Goal: Task Accomplishment & Management: Manage account settings

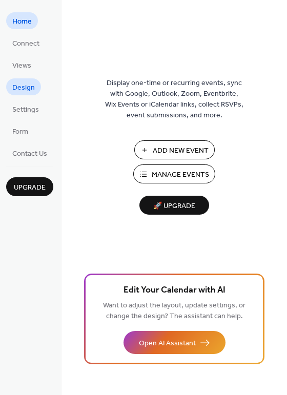
click at [26, 85] on span "Design" at bounding box center [23, 87] width 23 height 11
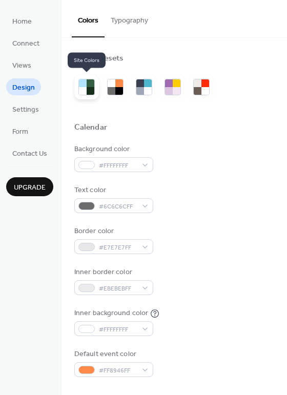
click at [82, 85] on div at bounding box center [83, 83] width 8 height 8
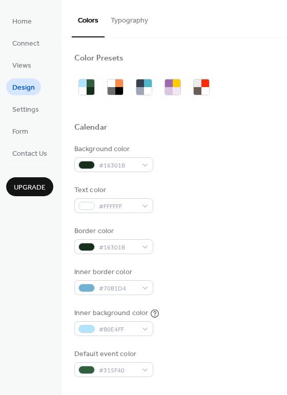
click at [135, 21] on button "Typography" at bounding box center [129, 18] width 50 height 36
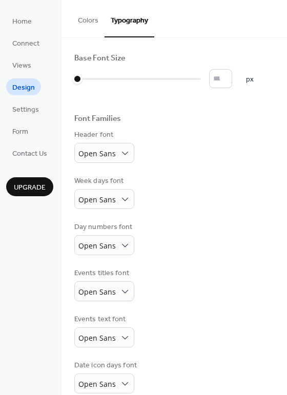
click at [93, 21] on button "Colors" at bounding box center [88, 18] width 33 height 36
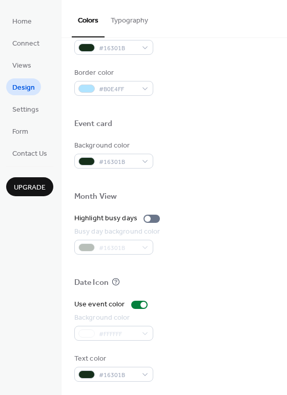
scroll to position [435, 0]
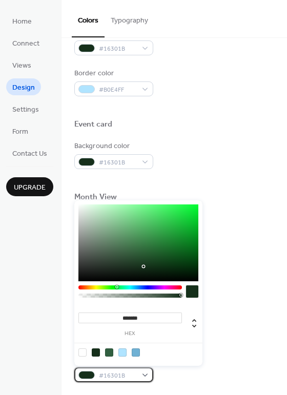
click at [145, 372] on div "#16301B" at bounding box center [113, 374] width 79 height 15
click at [82, 350] on div at bounding box center [82, 352] width 8 height 8
type input "*******"
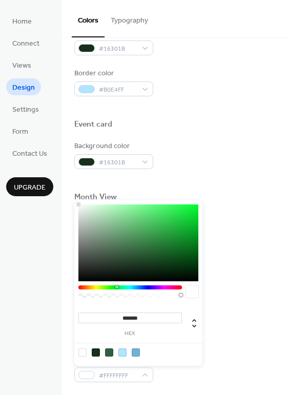
click at [244, 321] on div "Background color #FFFFFF" at bounding box center [174, 327] width 200 height 28
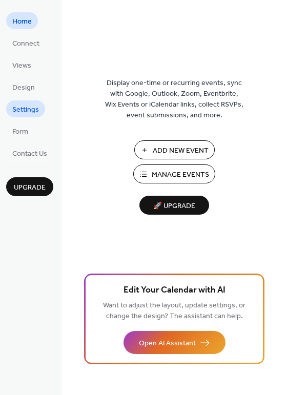
click at [27, 106] on span "Settings" at bounding box center [25, 109] width 27 height 11
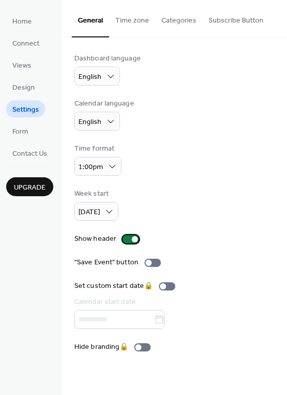
click at [132, 240] on div at bounding box center [135, 239] width 6 height 6
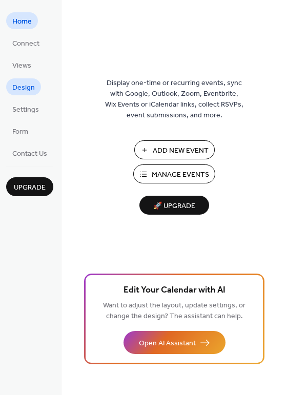
click at [27, 86] on span "Design" at bounding box center [23, 87] width 23 height 11
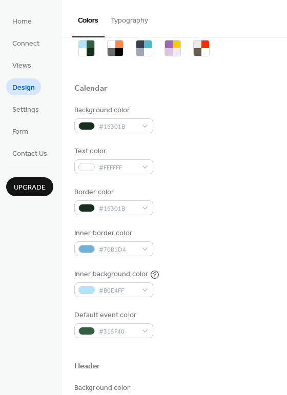
scroll to position [40, 0]
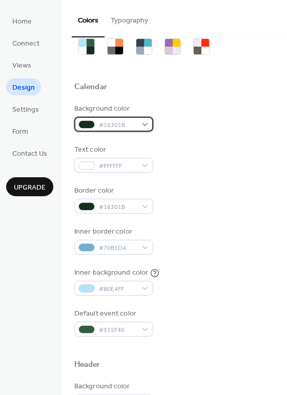
click at [143, 123] on div "#16301B" at bounding box center [113, 124] width 79 height 15
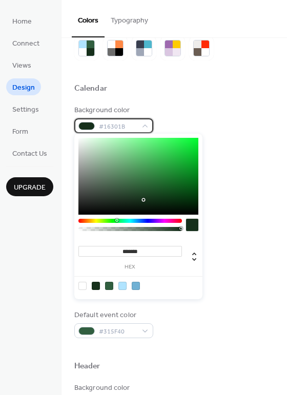
scroll to position [38, 0]
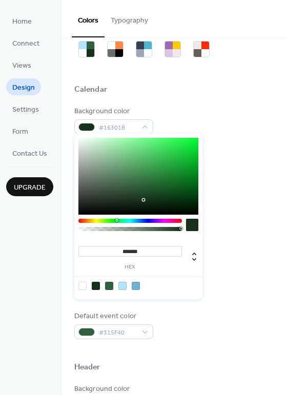
click at [121, 285] on div at bounding box center [122, 285] width 8 height 8
type input "*******"
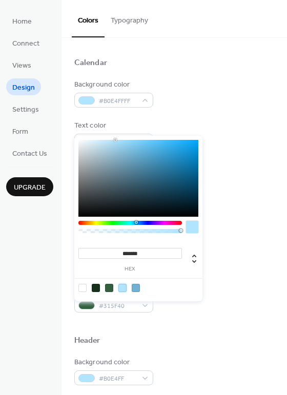
scroll to position [84, 0]
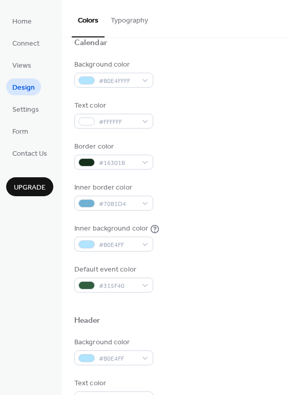
click at [259, 264] on div "Default event color #315F40" at bounding box center [174, 278] width 200 height 28
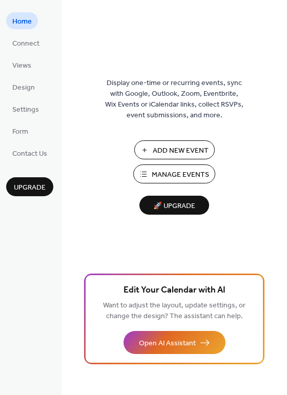
click at [169, 172] on span "Manage Events" at bounding box center [179, 174] width 57 height 11
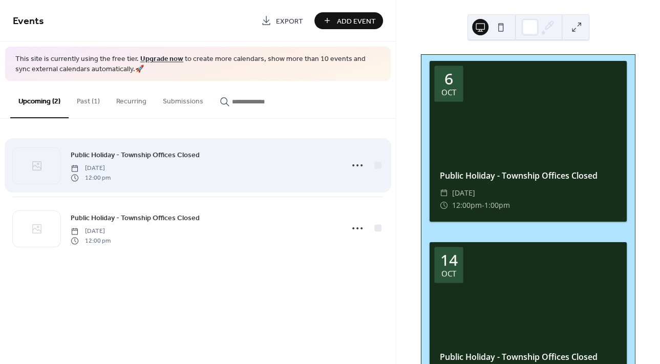
click at [38, 164] on icon at bounding box center [37, 166] width 12 height 12
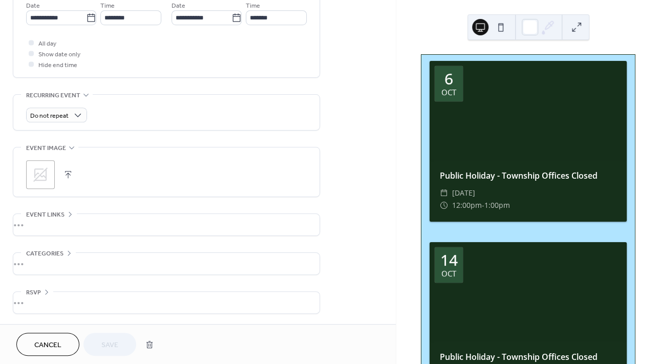
scroll to position [361, 0]
click at [38, 175] on icon at bounding box center [40, 174] width 16 height 16
click at [116, 342] on span "Save" at bounding box center [109, 345] width 17 height 11
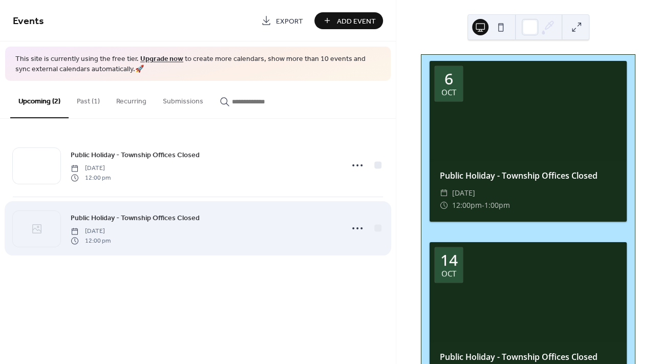
click at [37, 223] on icon at bounding box center [37, 229] width 12 height 12
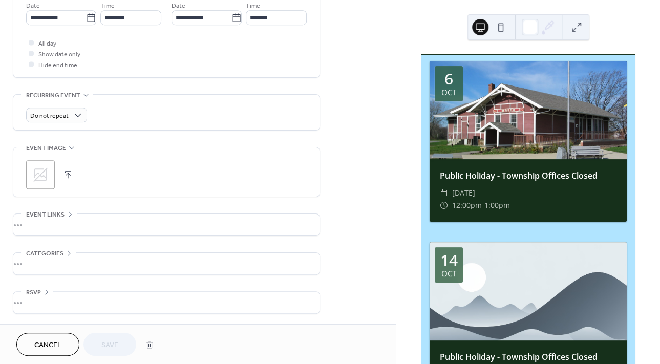
scroll to position [361, 0]
click at [45, 171] on icon at bounding box center [40, 174] width 16 height 16
click at [117, 345] on span "Save" at bounding box center [109, 345] width 17 height 11
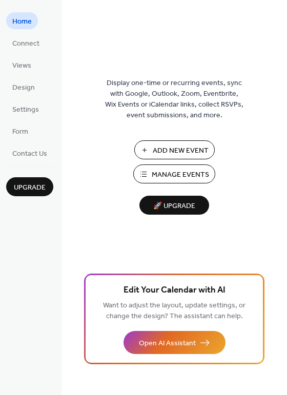
click at [187, 172] on span "Manage Events" at bounding box center [179, 174] width 57 height 11
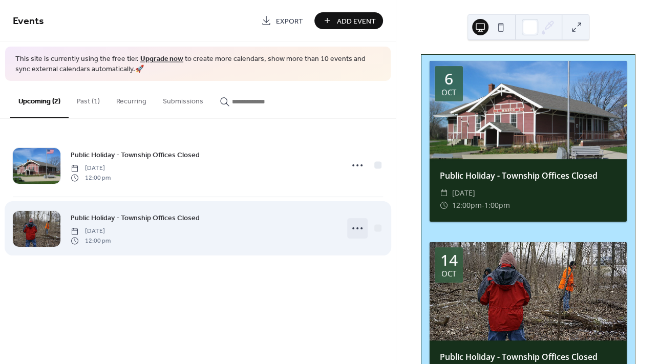
click at [354, 226] on icon at bounding box center [357, 228] width 16 height 16
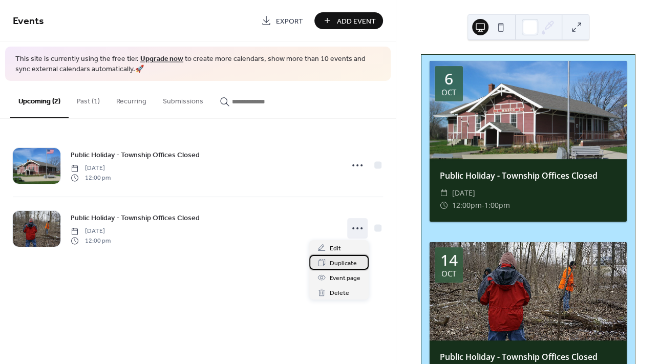
click at [344, 263] on span "Duplicate" at bounding box center [343, 263] width 27 height 11
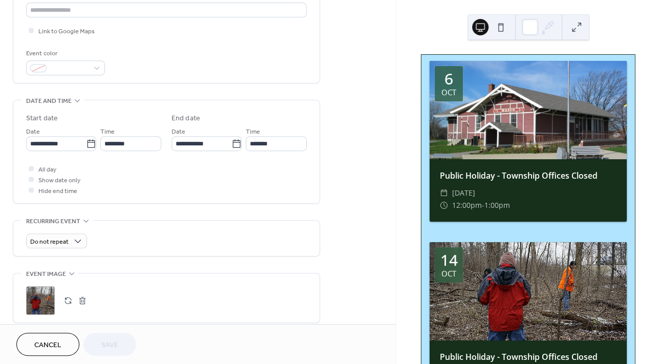
scroll to position [233, 0]
click at [86, 148] on icon at bounding box center [91, 144] width 10 height 10
click at [86, 148] on input "**********" at bounding box center [56, 143] width 60 height 15
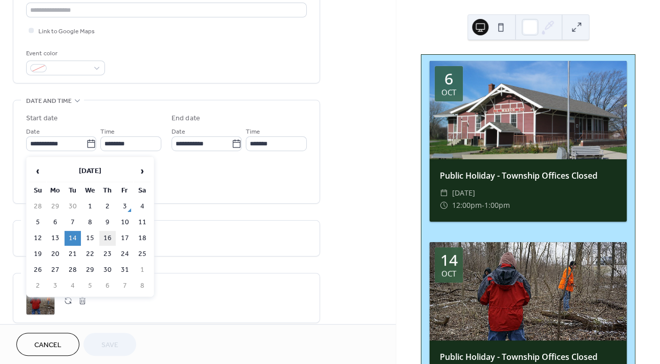
click at [103, 236] on td "16" at bounding box center [107, 238] width 16 height 15
type input "**********"
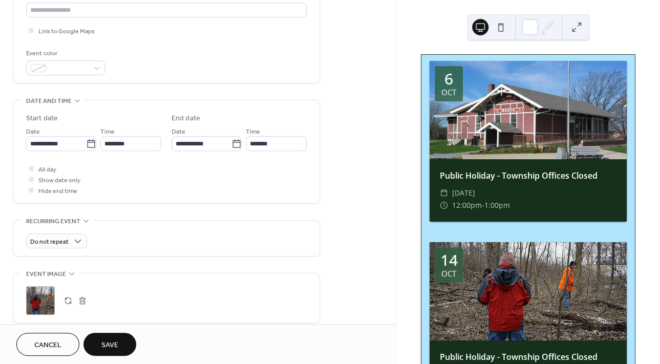
click at [44, 299] on div ";" at bounding box center [40, 300] width 29 height 29
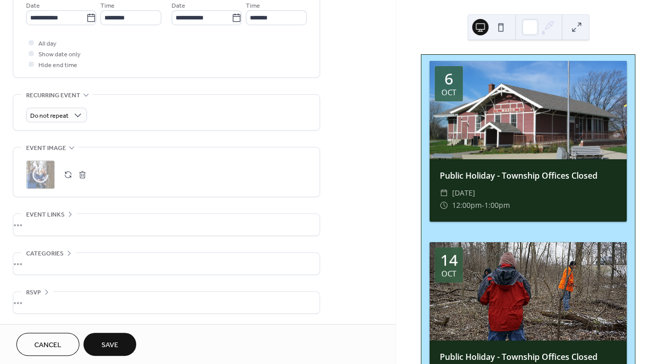
scroll to position [361, 0]
click at [108, 340] on span "Save" at bounding box center [109, 345] width 17 height 11
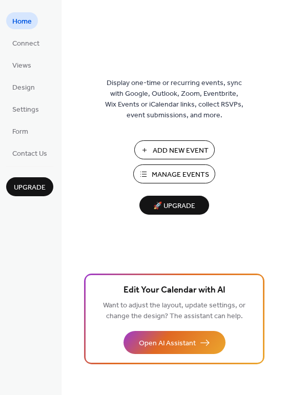
click at [189, 172] on span "Manage Events" at bounding box center [179, 174] width 57 height 11
click at [175, 203] on span "🚀 Upgrade" at bounding box center [173, 206] width 57 height 14
click at [25, 85] on span "Design" at bounding box center [23, 87] width 23 height 11
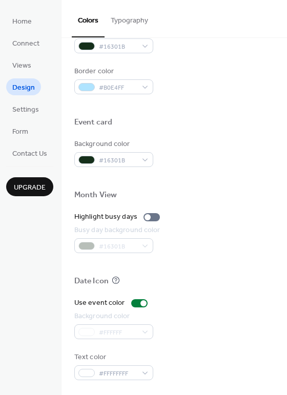
scroll to position [435, 0]
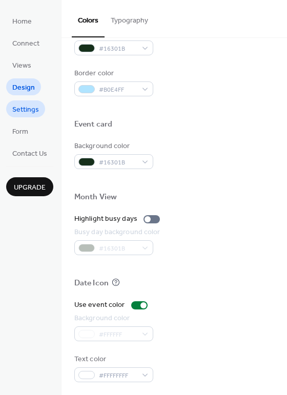
click at [25, 105] on span "Settings" at bounding box center [25, 109] width 27 height 11
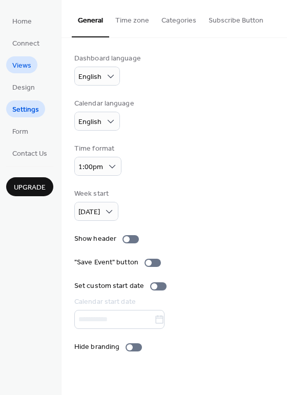
click at [23, 61] on span "Views" at bounding box center [21, 65] width 19 height 11
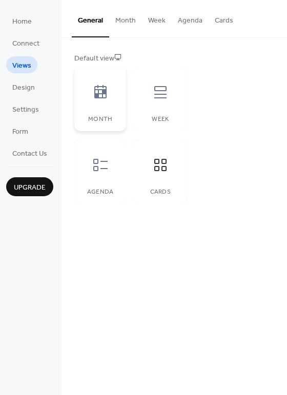
click at [100, 92] on icon at bounding box center [100, 92] width 16 height 16
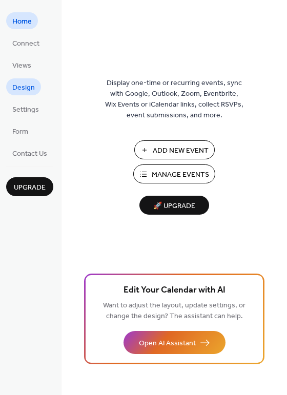
click at [28, 84] on span "Design" at bounding box center [23, 87] width 23 height 11
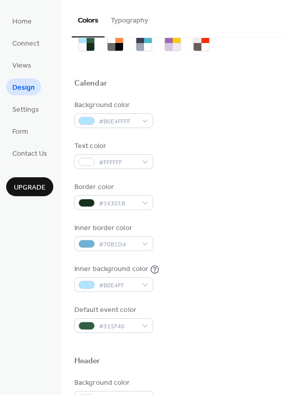
scroll to position [42, 0]
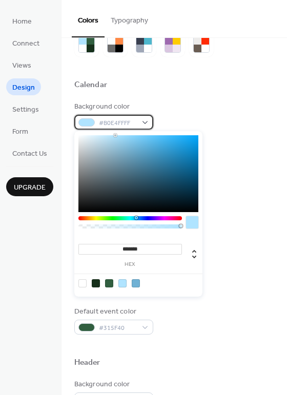
click at [86, 119] on div at bounding box center [86, 122] width 16 height 8
click at [105, 281] on div at bounding box center [109, 283] width 8 height 8
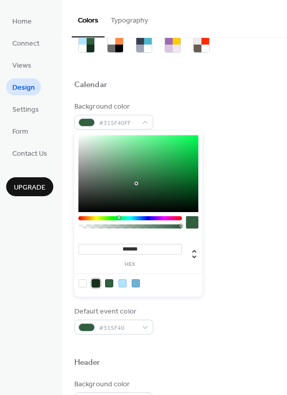
click at [95, 281] on div at bounding box center [96, 283] width 8 height 8
type input "*******"
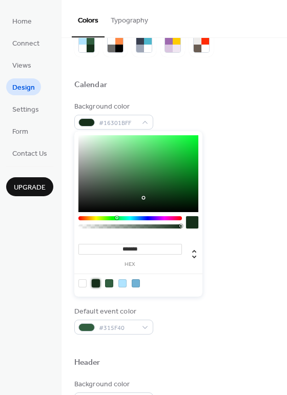
click at [233, 149] on div "Text color #FFFFFF" at bounding box center [174, 156] width 200 height 28
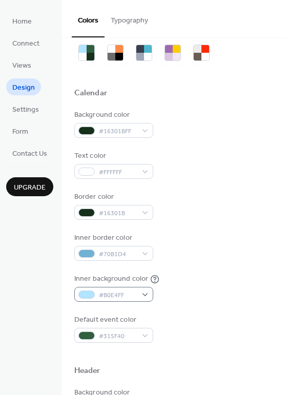
scroll to position [47, 0]
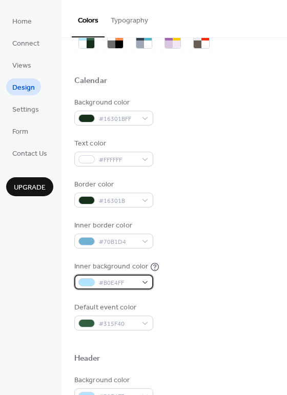
click at [144, 279] on div "#B0E4FF" at bounding box center [113, 281] width 79 height 15
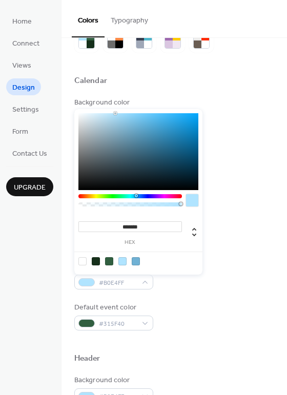
click at [108, 259] on div at bounding box center [109, 261] width 8 height 8
type input "*******"
